Goal: Task Accomplishment & Management: Use online tool/utility

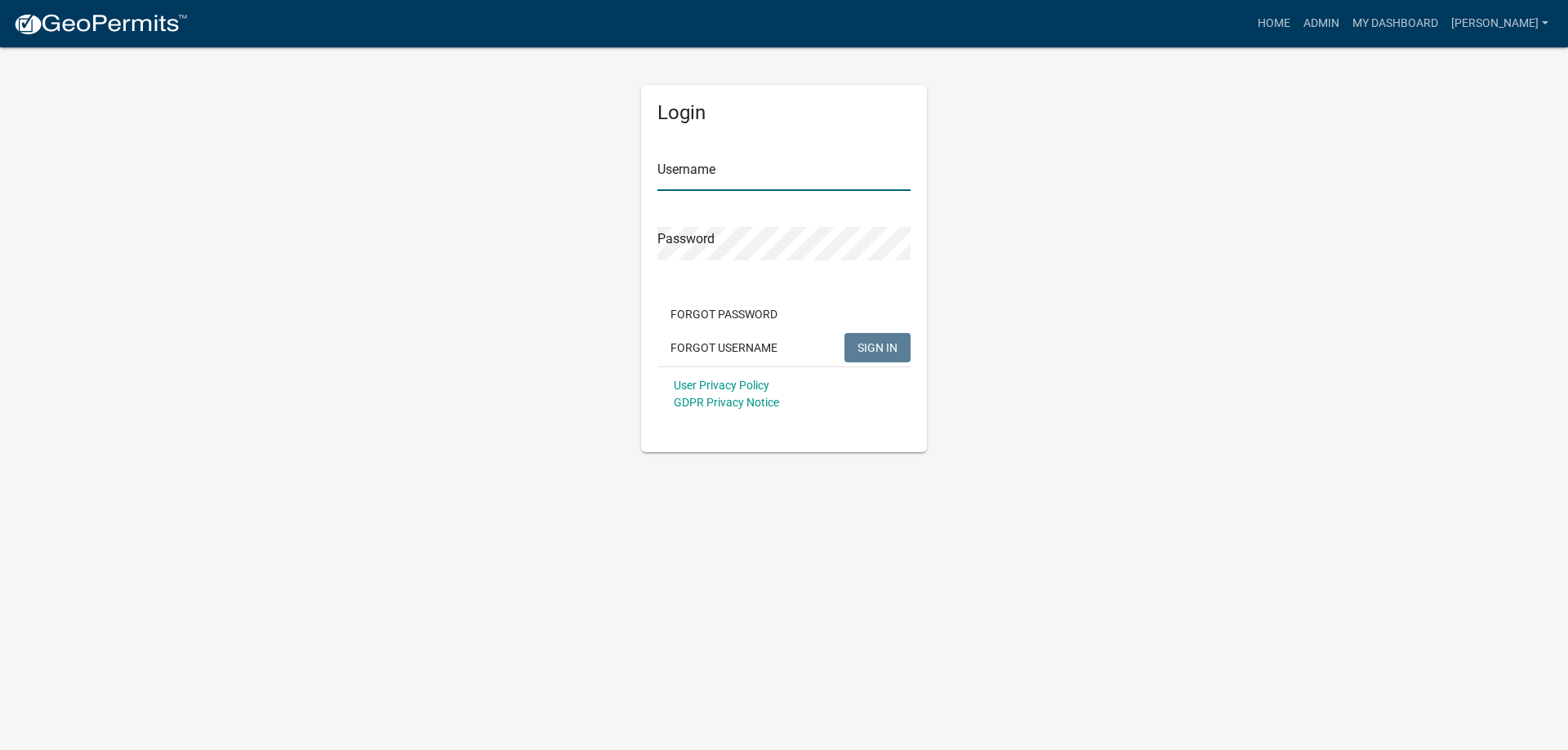
type input "[PERSON_NAME]"
click at [864, 345] on span "SIGN IN" at bounding box center [878, 347] width 40 height 13
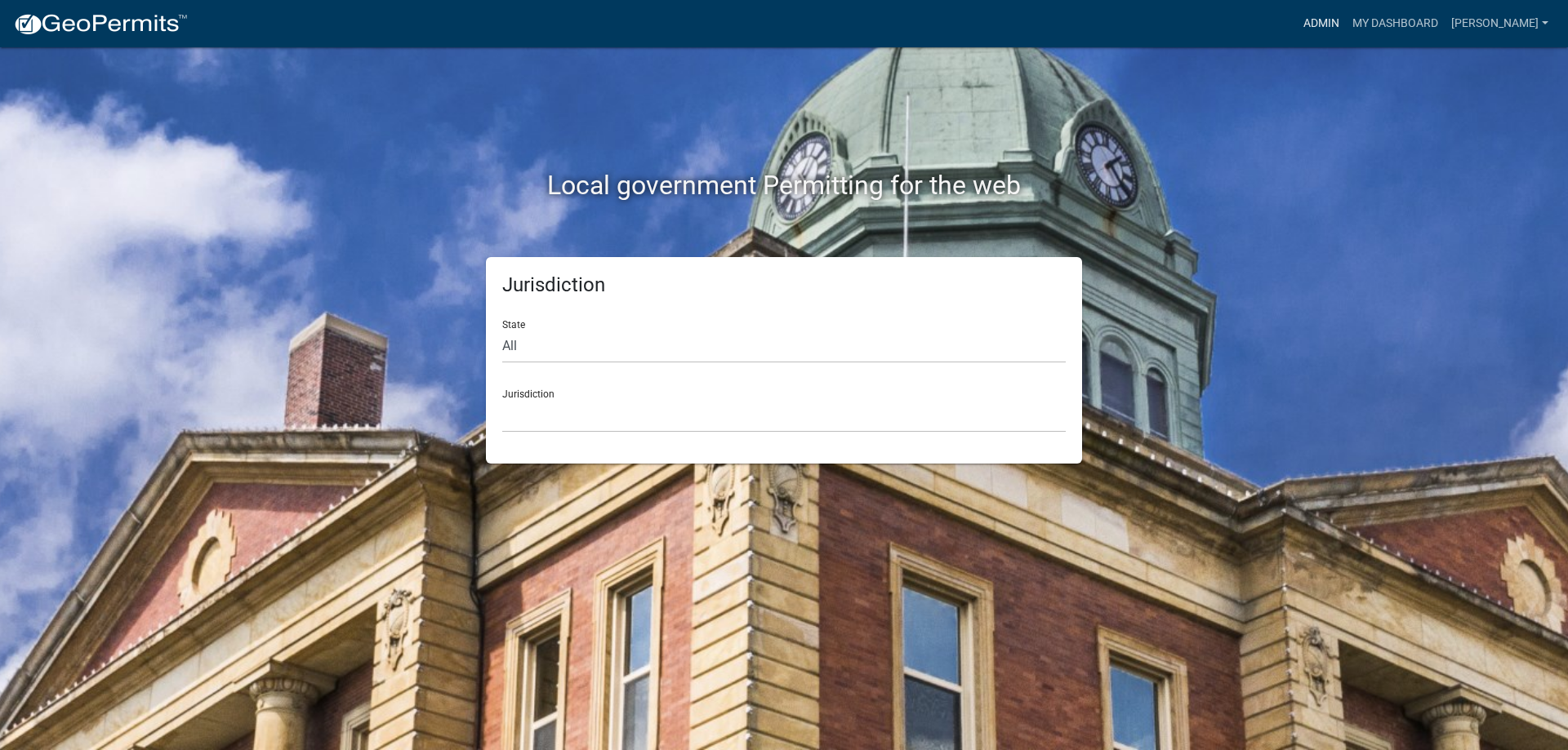
click at [1346, 21] on link "Admin" at bounding box center [1321, 24] width 49 height 31
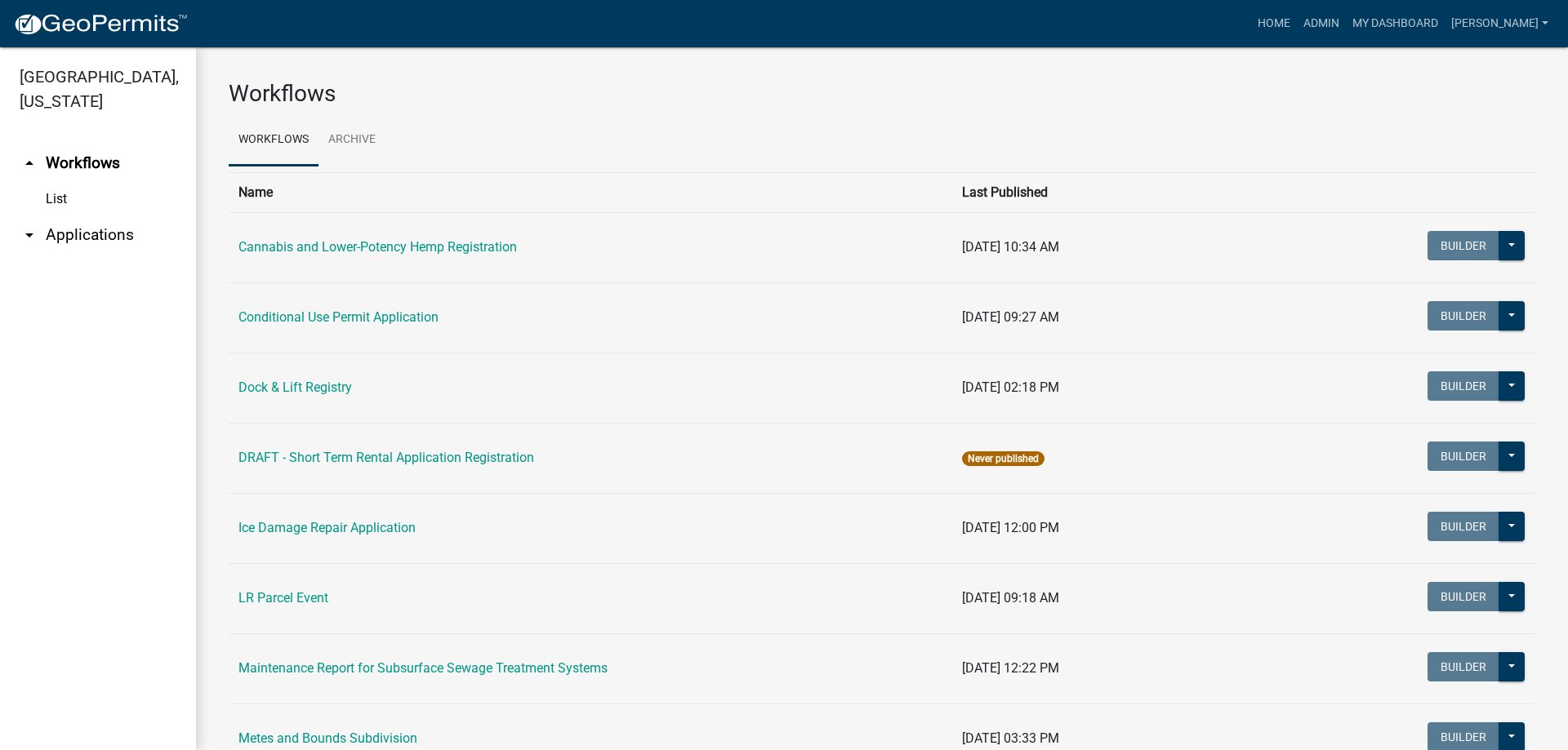
click at [125, 234] on link "arrow_drop_down Applications" at bounding box center [98, 235] width 196 height 39
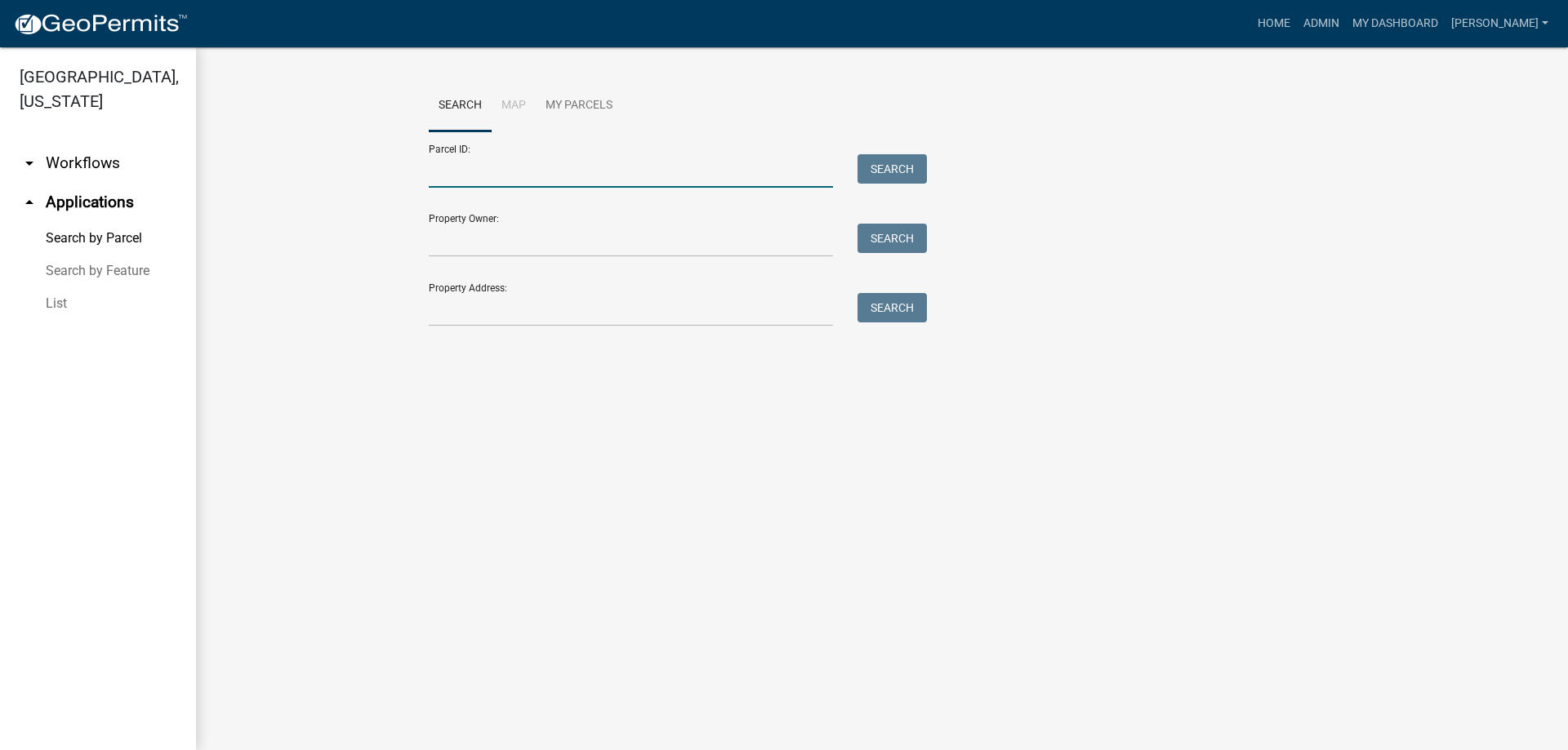
click at [530, 168] on input "Parcel ID:" at bounding box center [631, 171] width 404 height 34
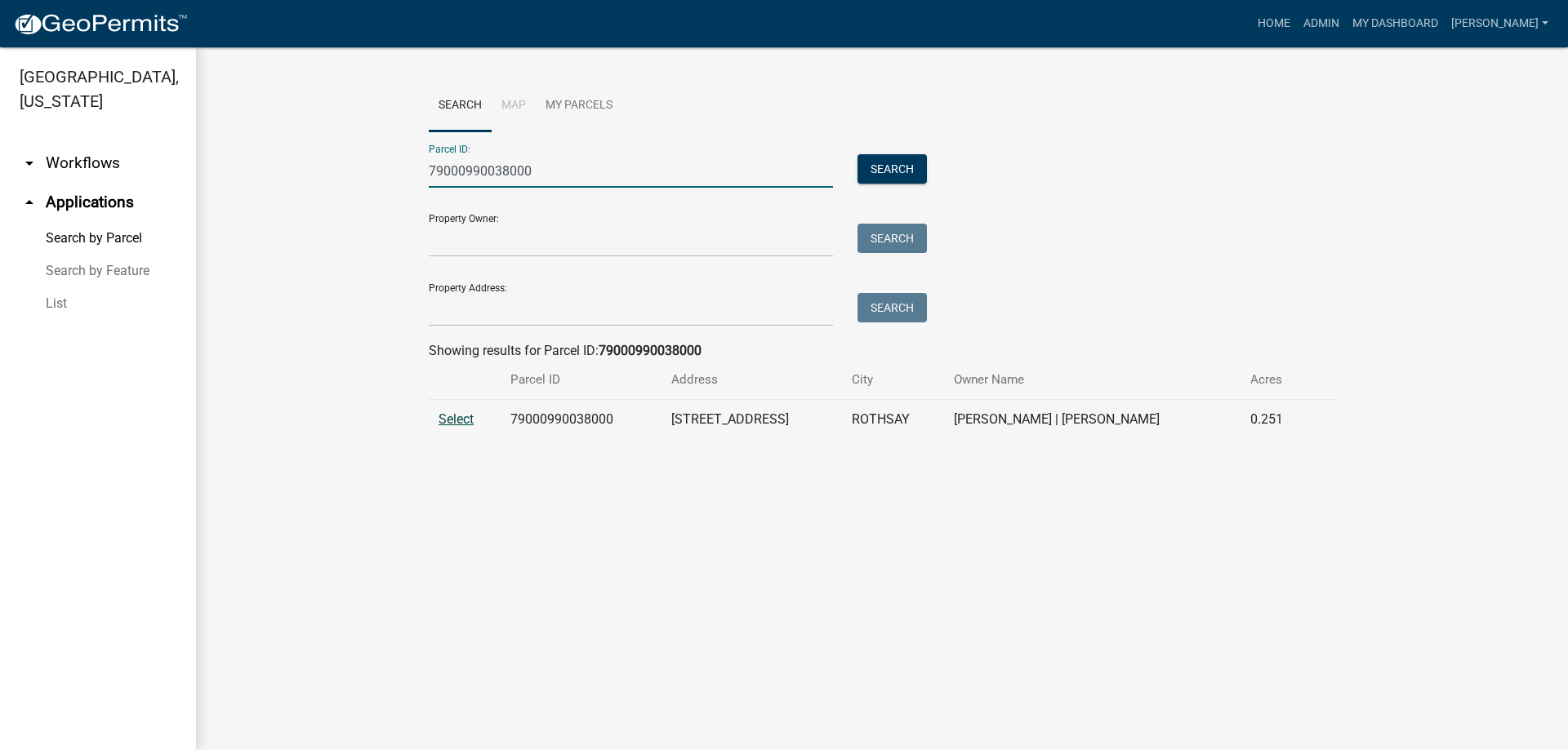
type input "79000990038000"
click at [458, 414] on span "Select" at bounding box center [456, 419] width 35 height 16
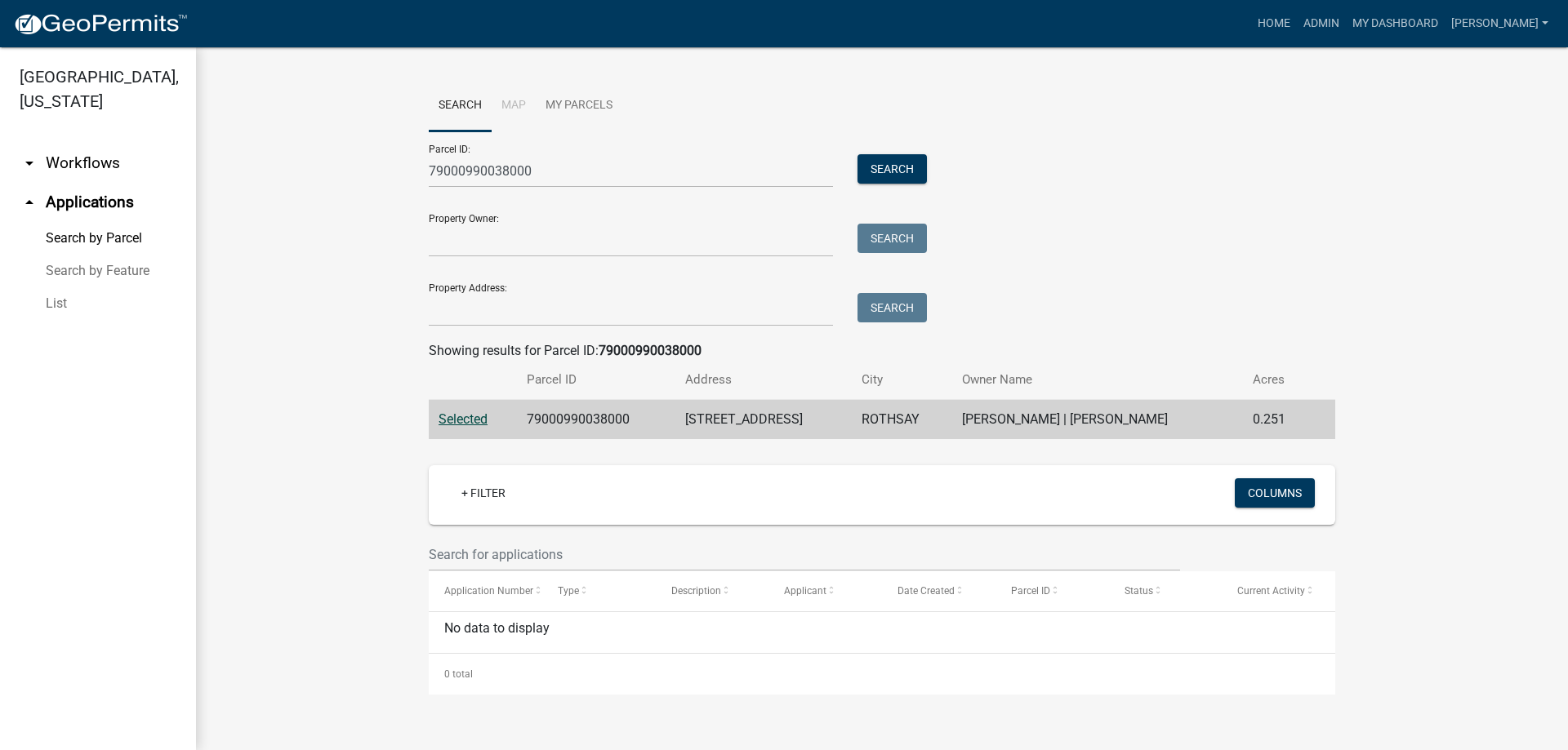
click at [1068, 272] on div "Parcel ID: 79000990038000 Search Property Owner: Search Property Address: Search" at bounding box center [882, 229] width 906 height 196
click at [1433, 513] on wm-workflow-application-search-view "Search Map My Parcels Parcel ID: 79000990038000 Search Property Owner: Search P…" at bounding box center [882, 387] width 1307 height 614
